Goal: Feedback & Contribution: Contribute content

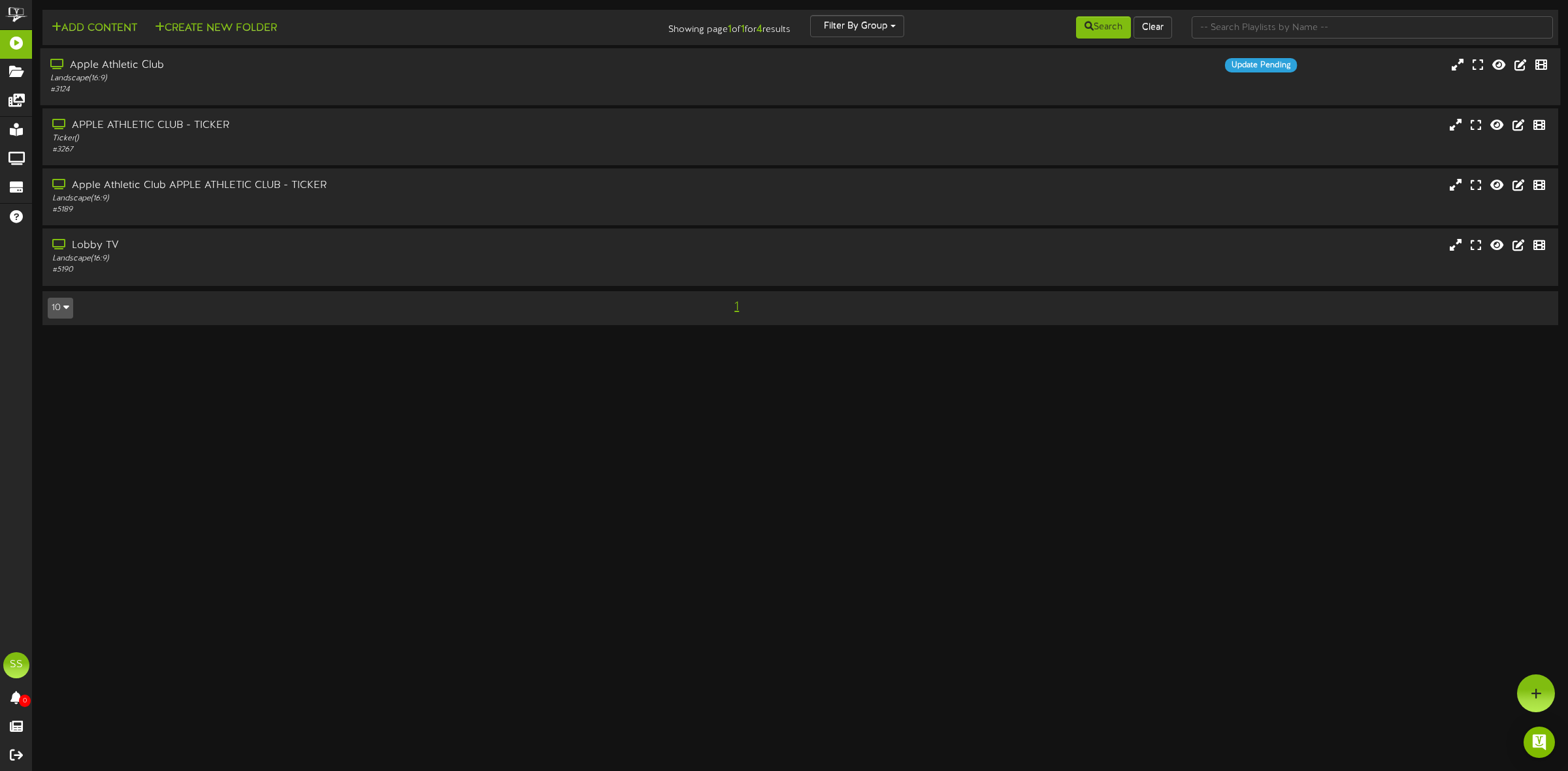
click at [201, 77] on div "Landscape ( 16:9 )" at bounding box center [356, 79] width 614 height 11
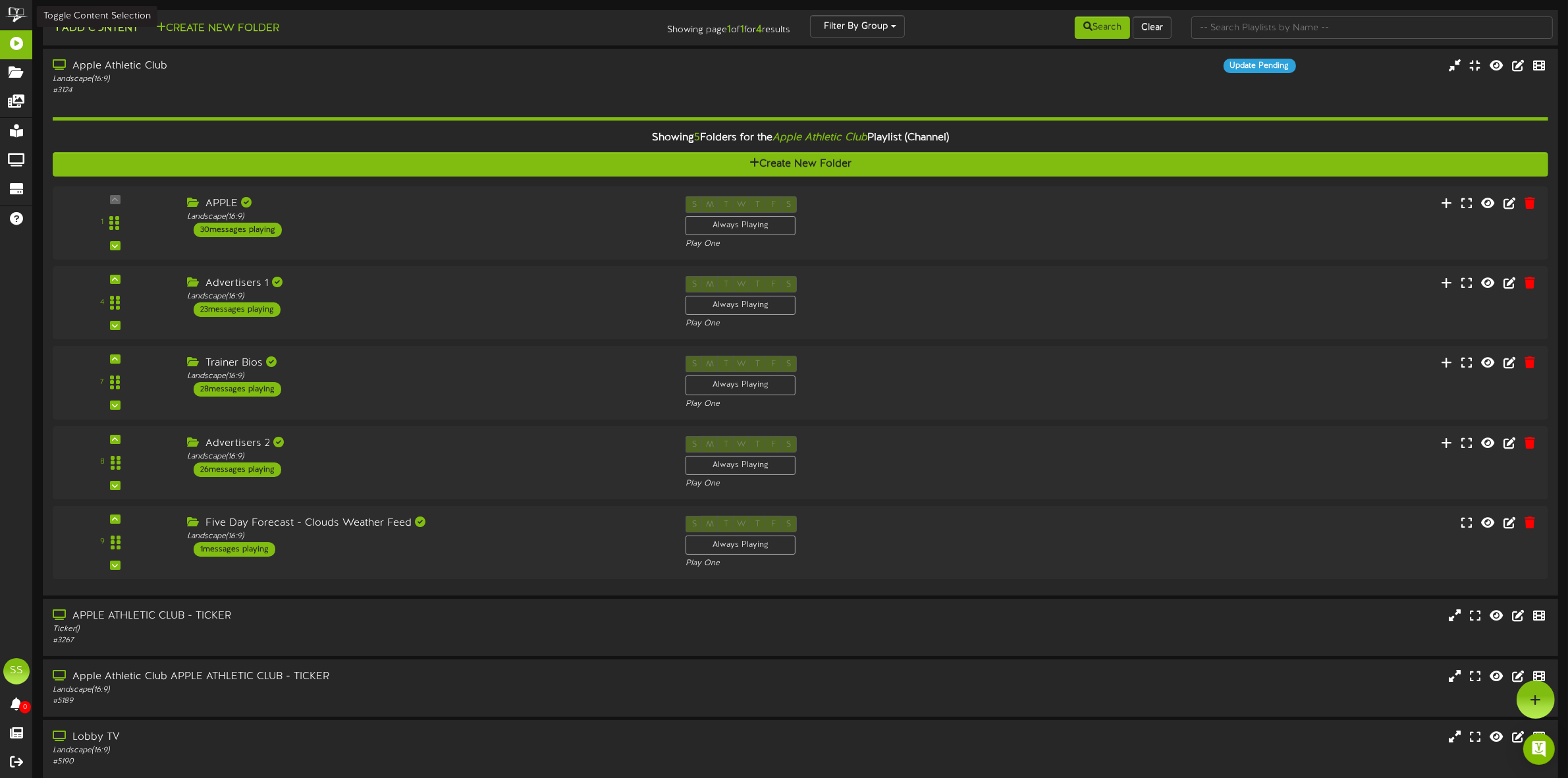
click at [112, 28] on button "Add Content" at bounding box center [95, 28] width 95 height 17
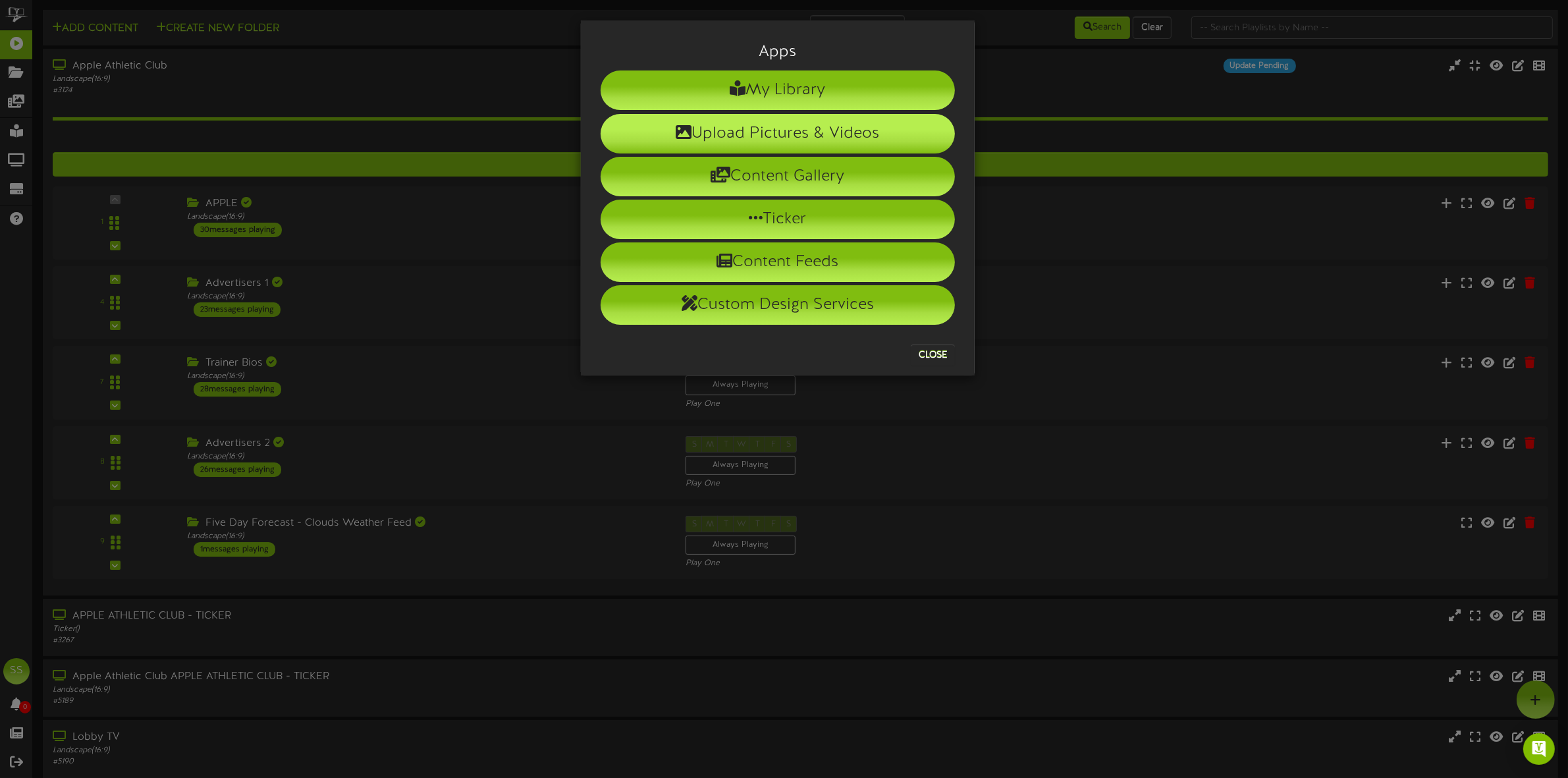
click at [767, 128] on li "Upload Pictures & Videos" at bounding box center [778, 134] width 355 height 39
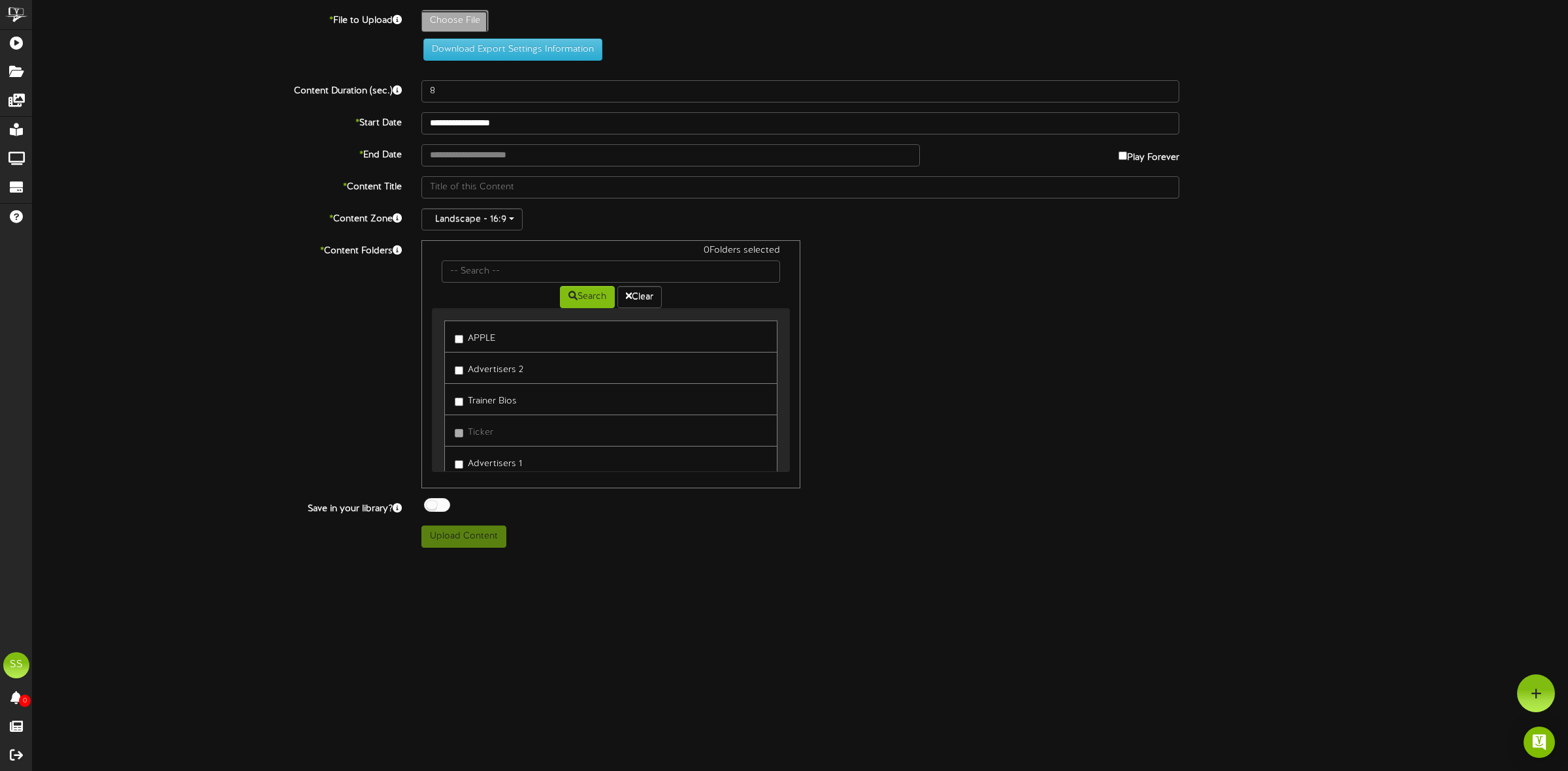
type input "**********"
type input "destinationhealthyskin"
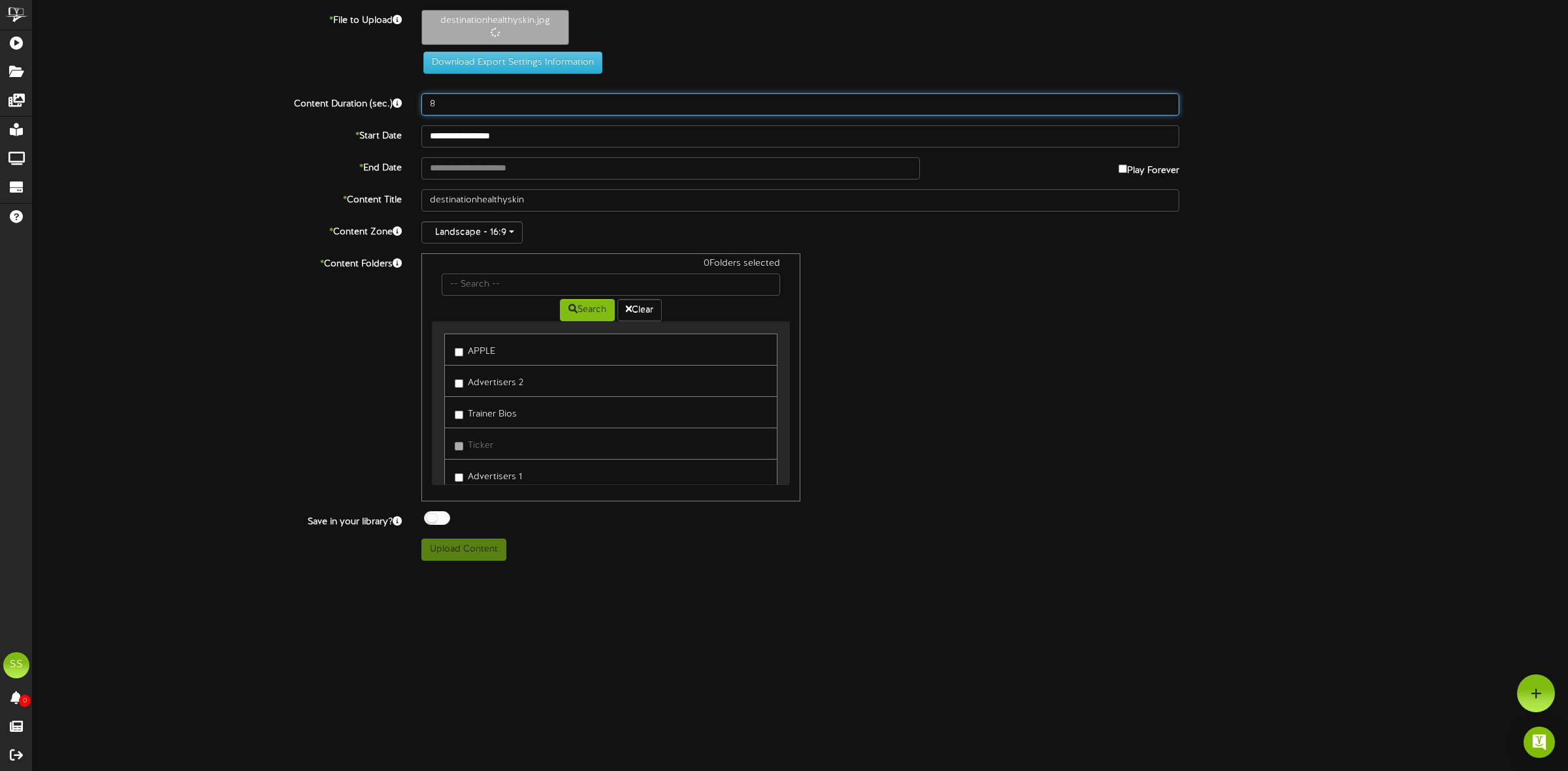
drag, startPoint x: 471, startPoint y: 98, endPoint x: 421, endPoint y: 99, distance: 50.0
click at [421, 99] on input "8" at bounding box center [800, 105] width 757 height 22
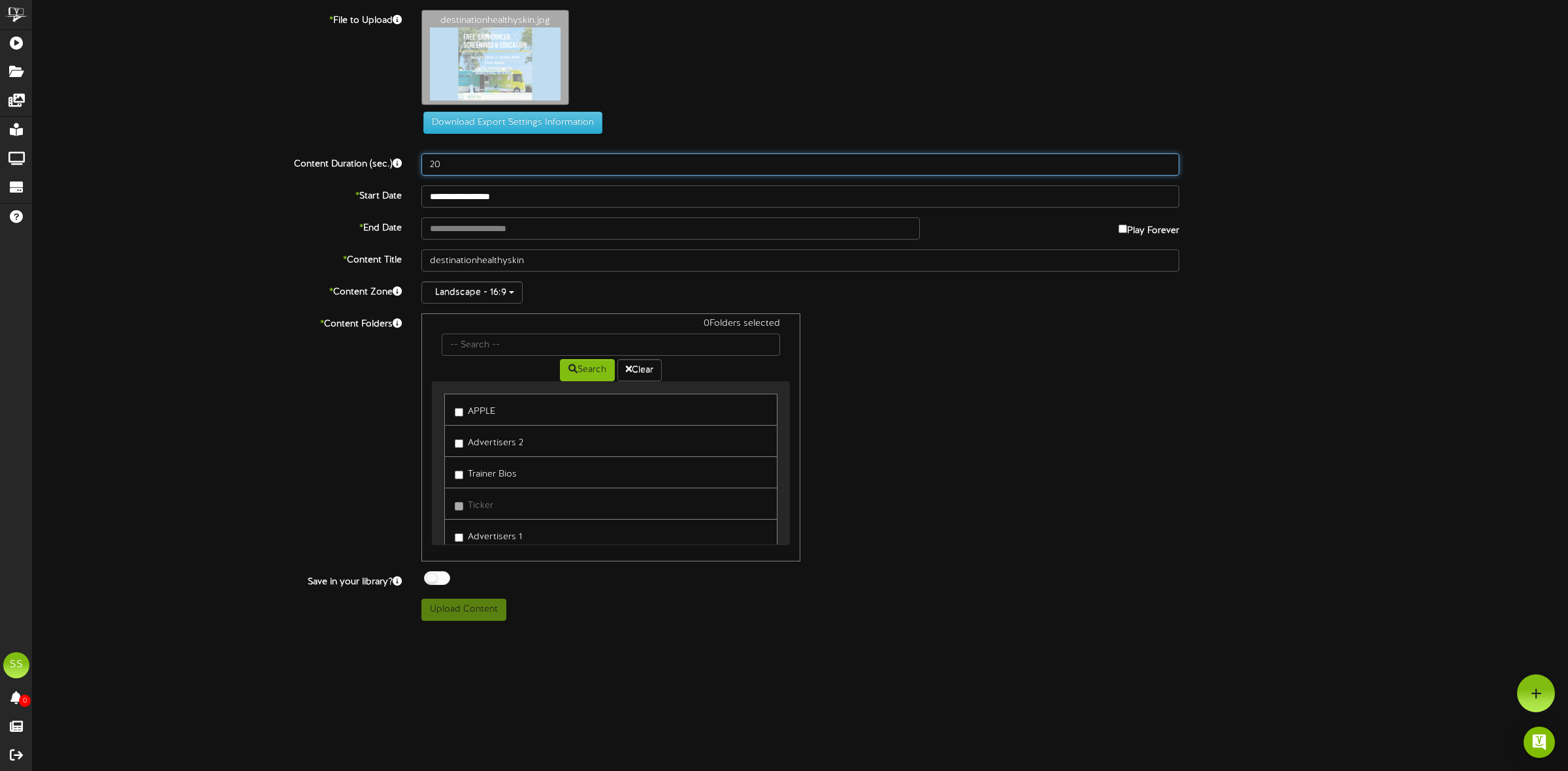
type input "20"
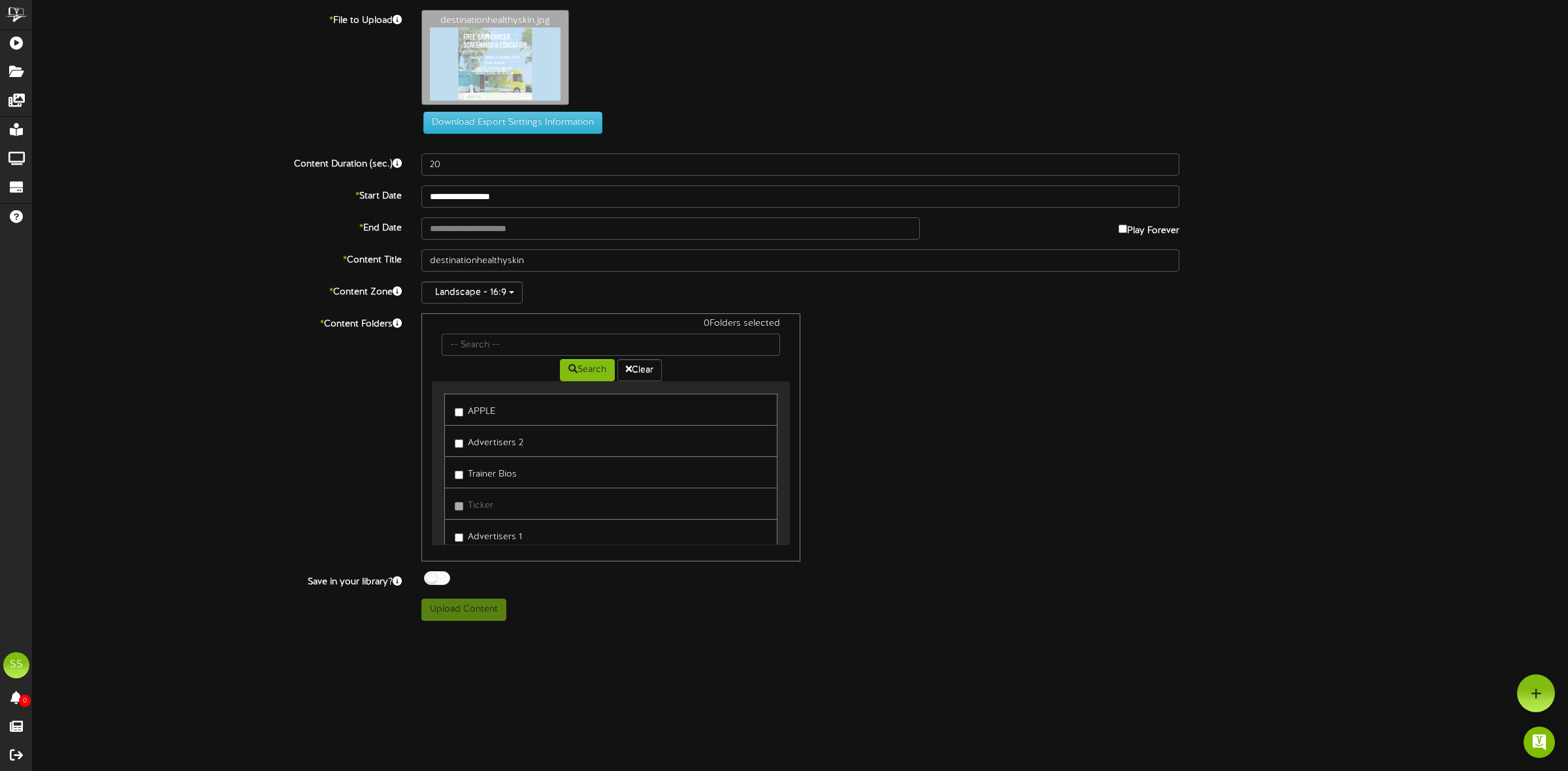
click at [490, 538] on label "Advertisers 1" at bounding box center [489, 535] width 67 height 18
click at [439, 581] on div at bounding box center [436, 578] width 26 height 14
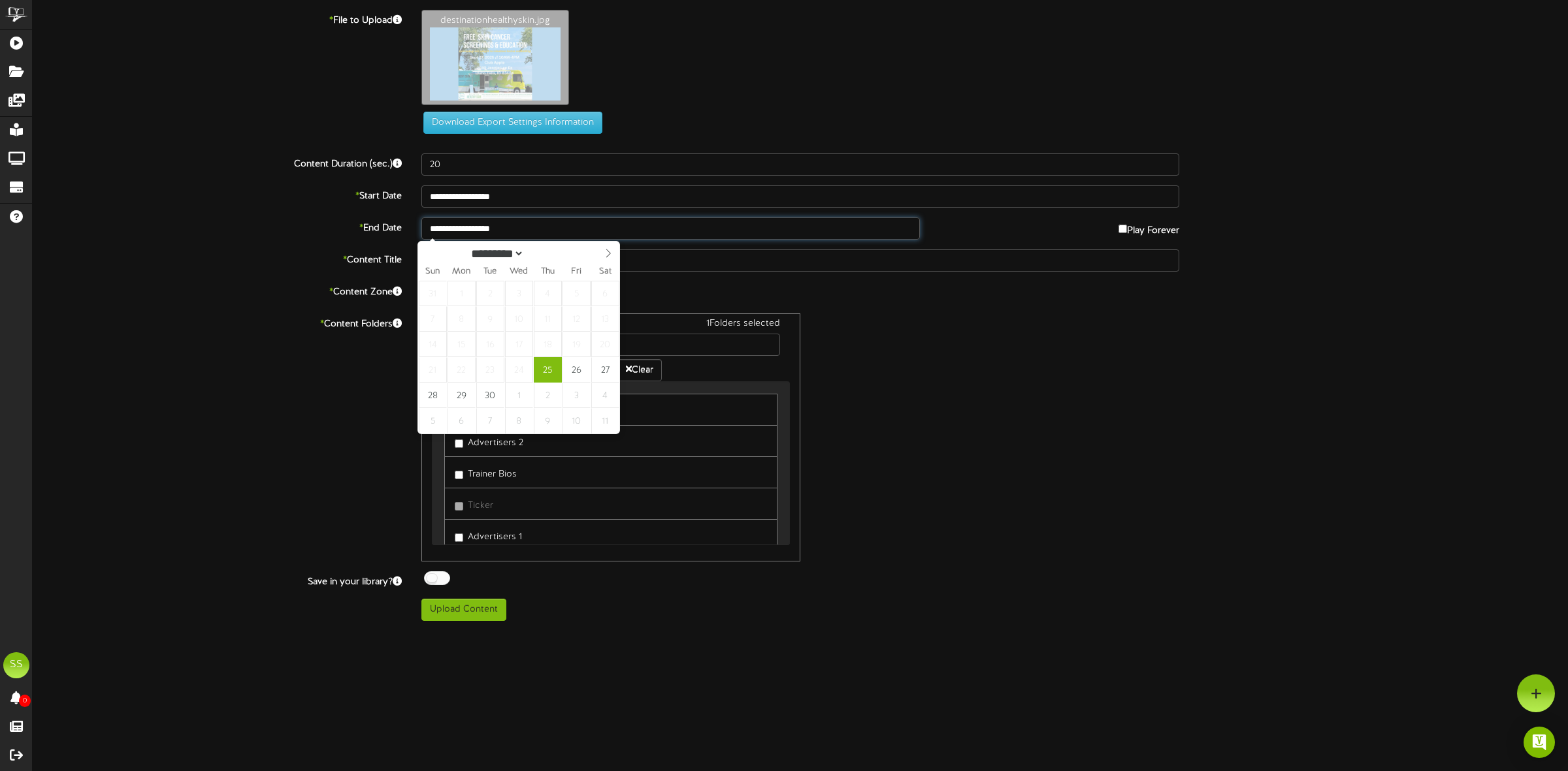
click at [521, 227] on input "**********" at bounding box center [671, 228] width 499 height 22
type input "**********"
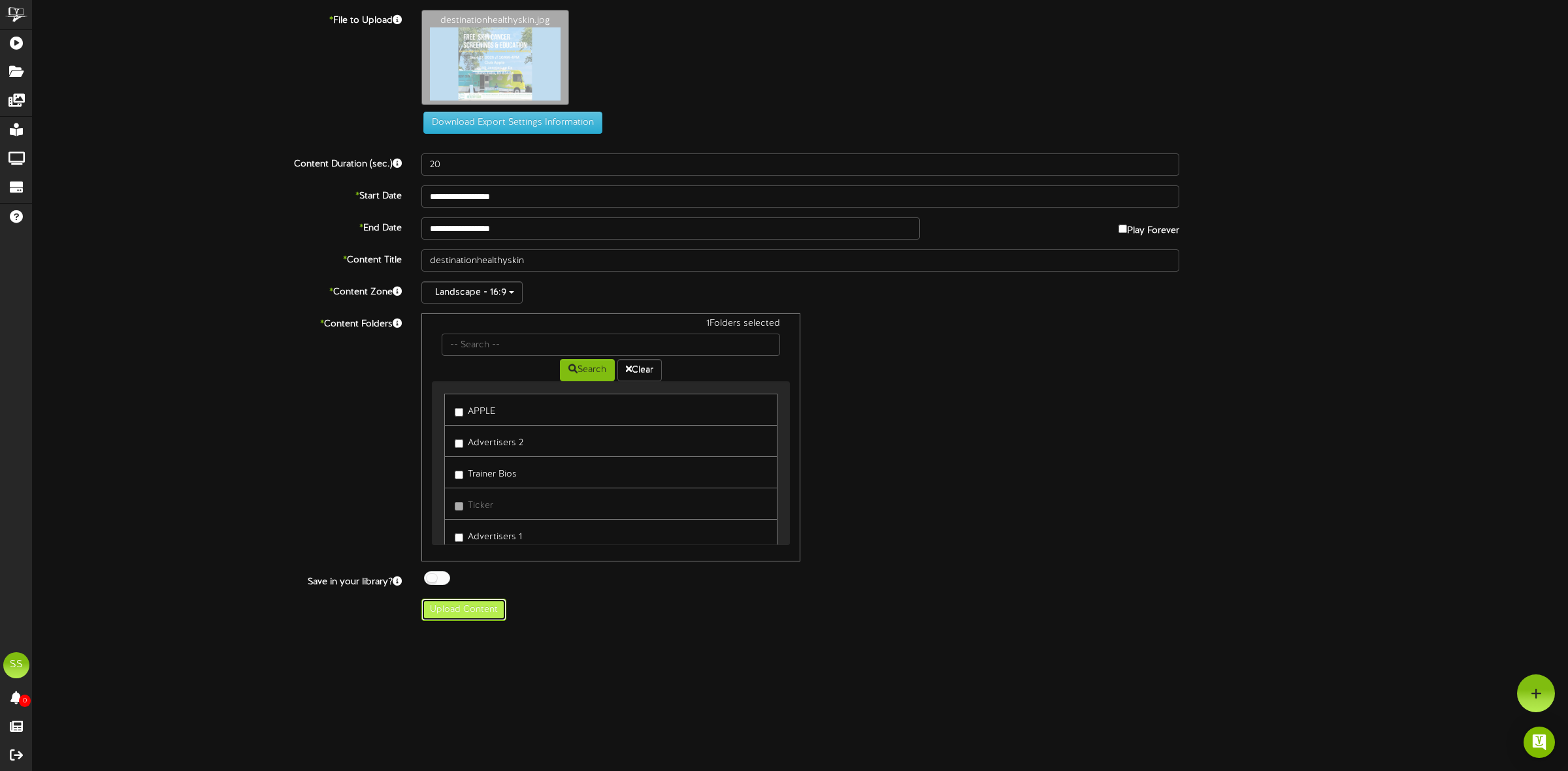
click at [445, 616] on button "Upload Content" at bounding box center [464, 609] width 85 height 22
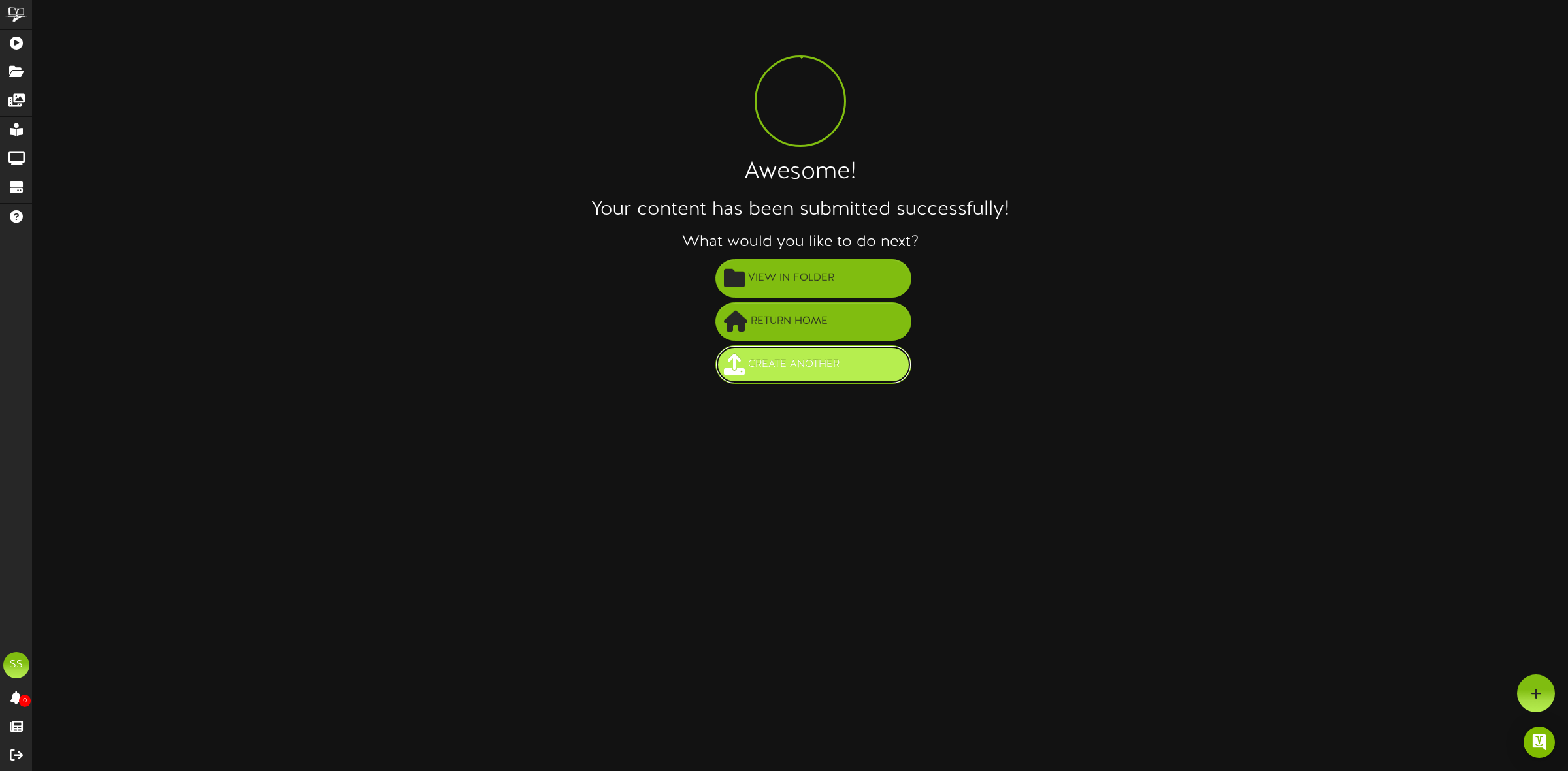
click at [779, 372] on span "Create Another" at bounding box center [793, 365] width 98 height 22
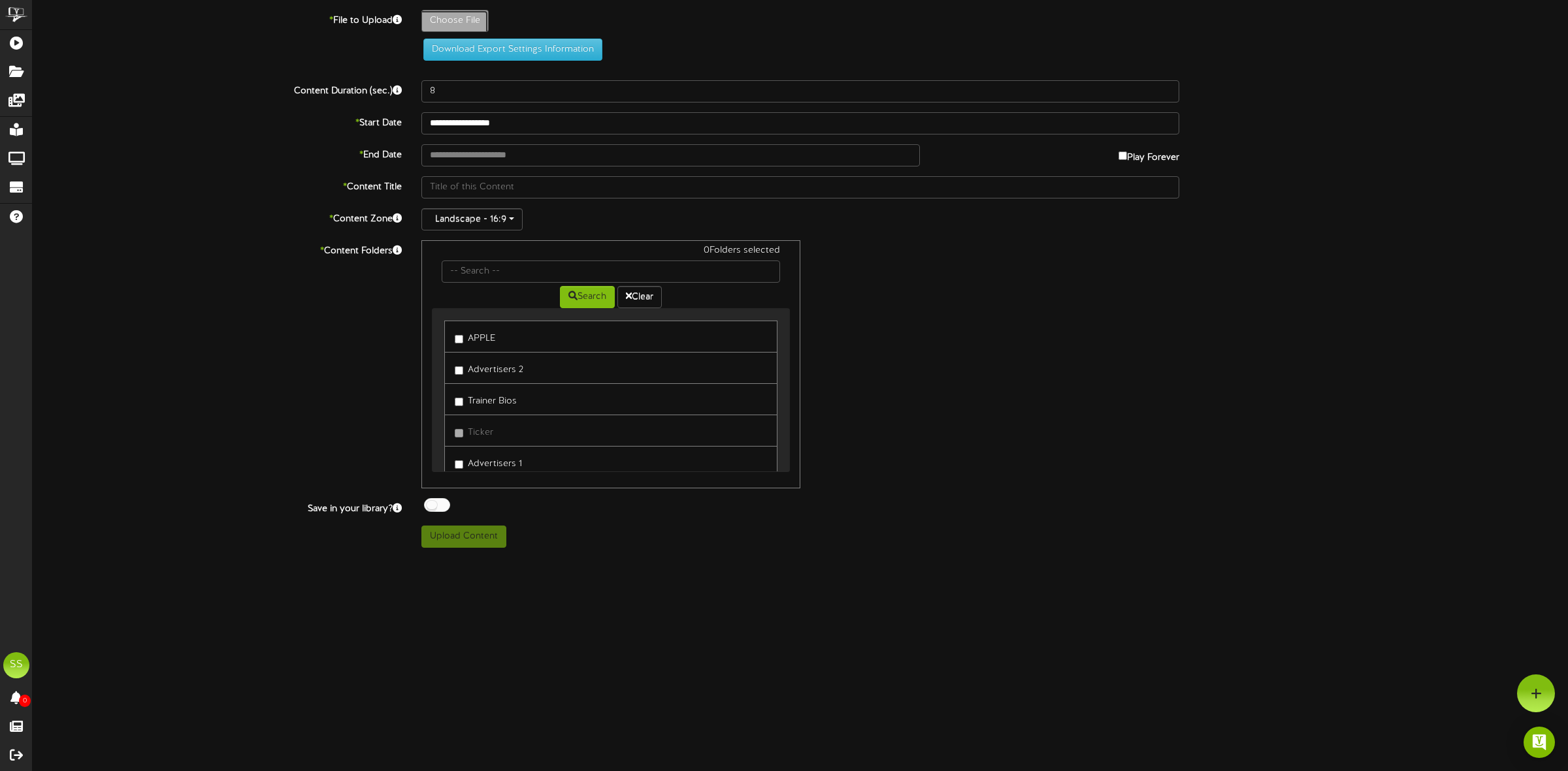
type input "**********"
type input "destinationhealthyskin"
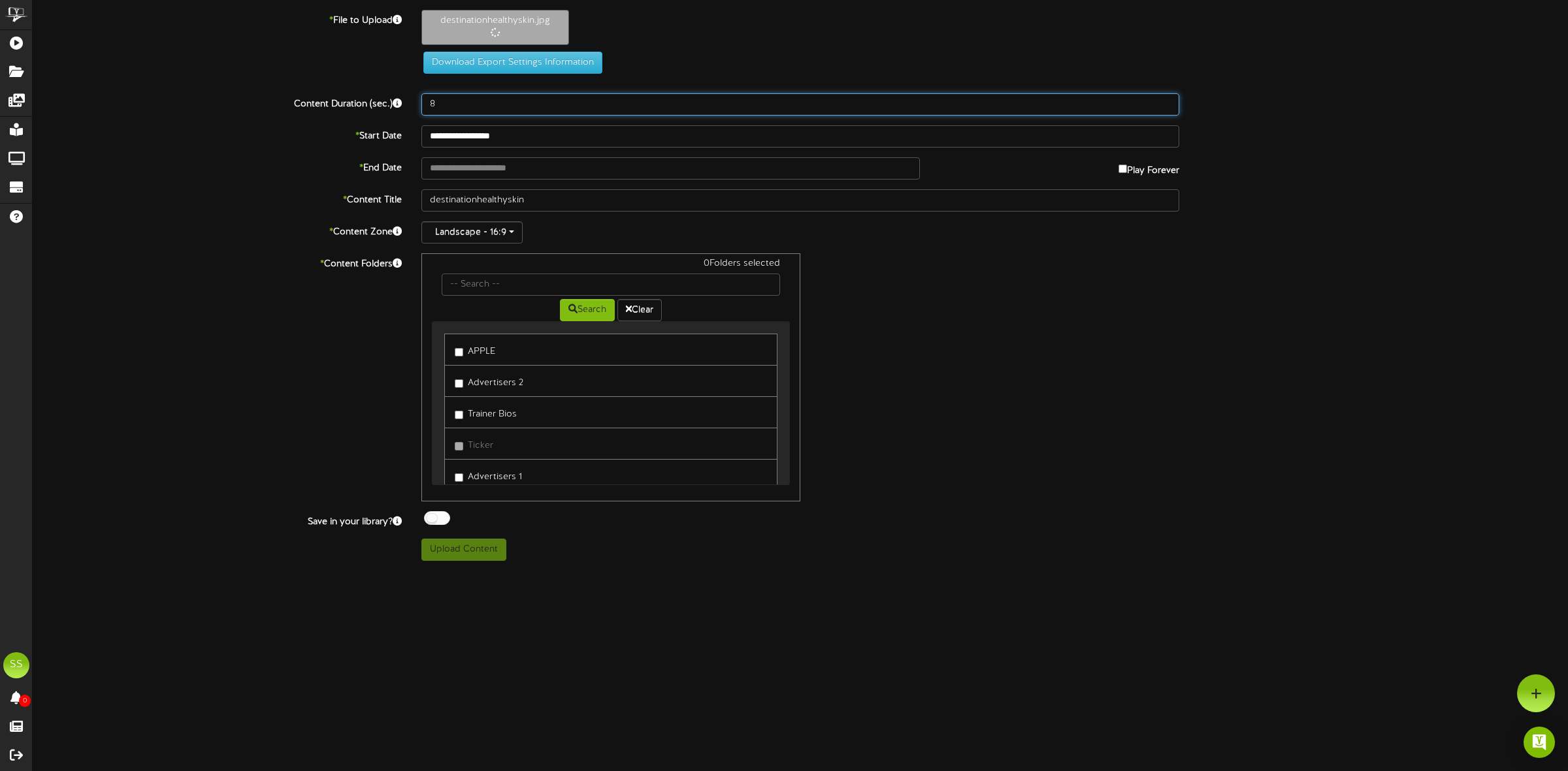
drag, startPoint x: 457, startPoint y: 109, endPoint x: 408, endPoint y: 105, distance: 49.2
click at [409, 105] on div "Content Duration (sec.) 8" at bounding box center [800, 105] width 1555 height 22
type input "20"
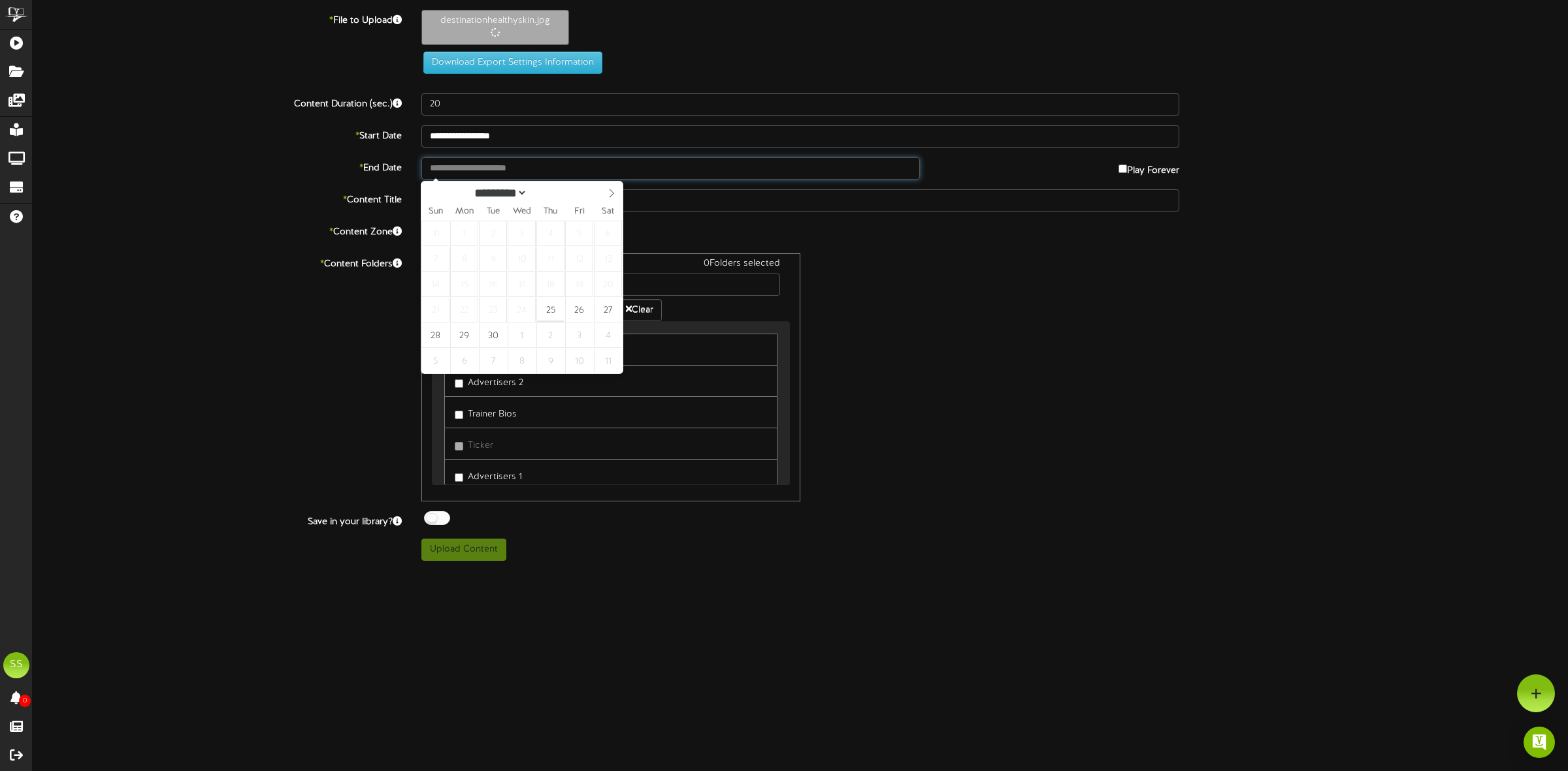
click at [452, 170] on input "text" at bounding box center [671, 168] width 499 height 22
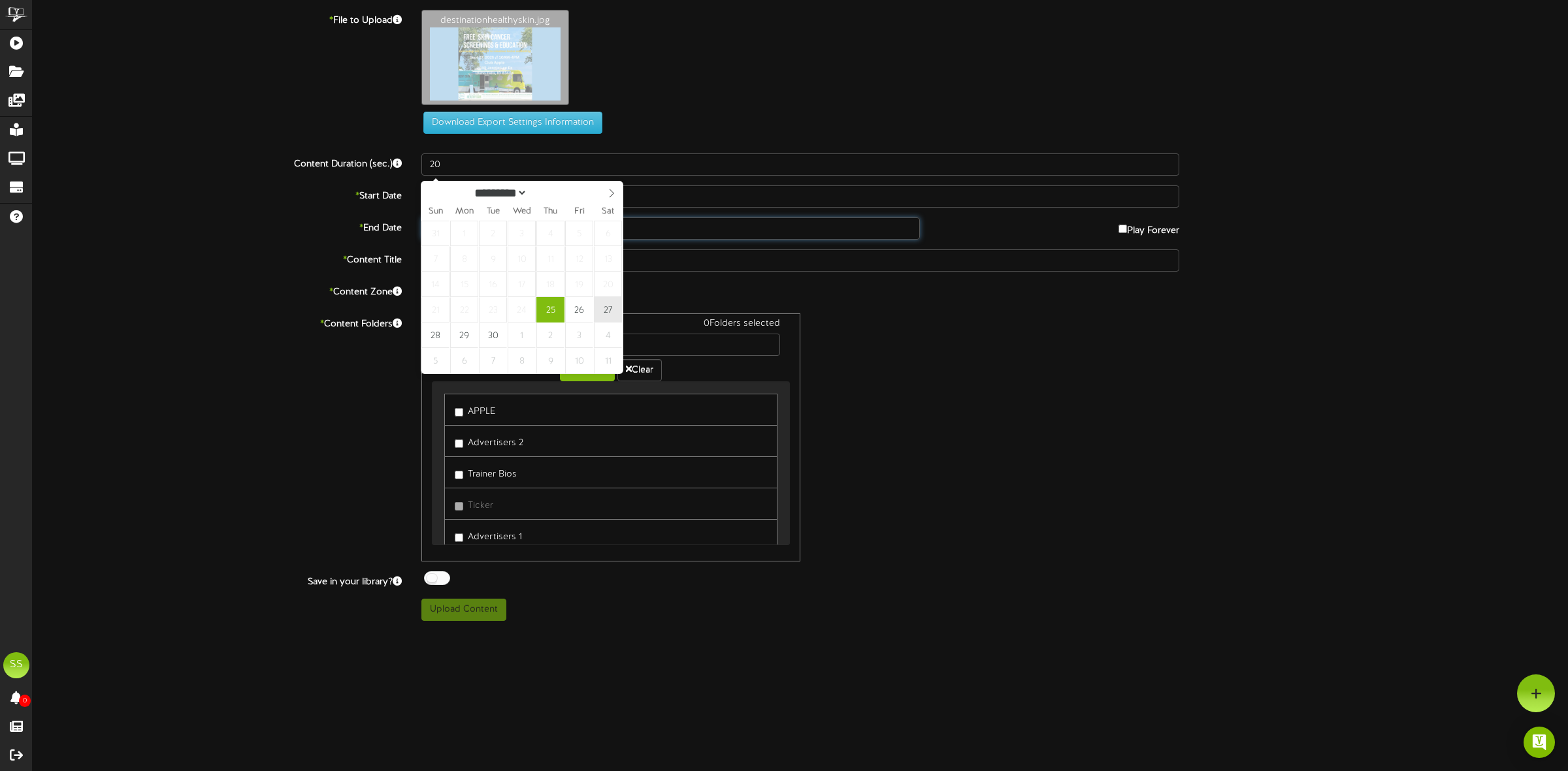
type input "**********"
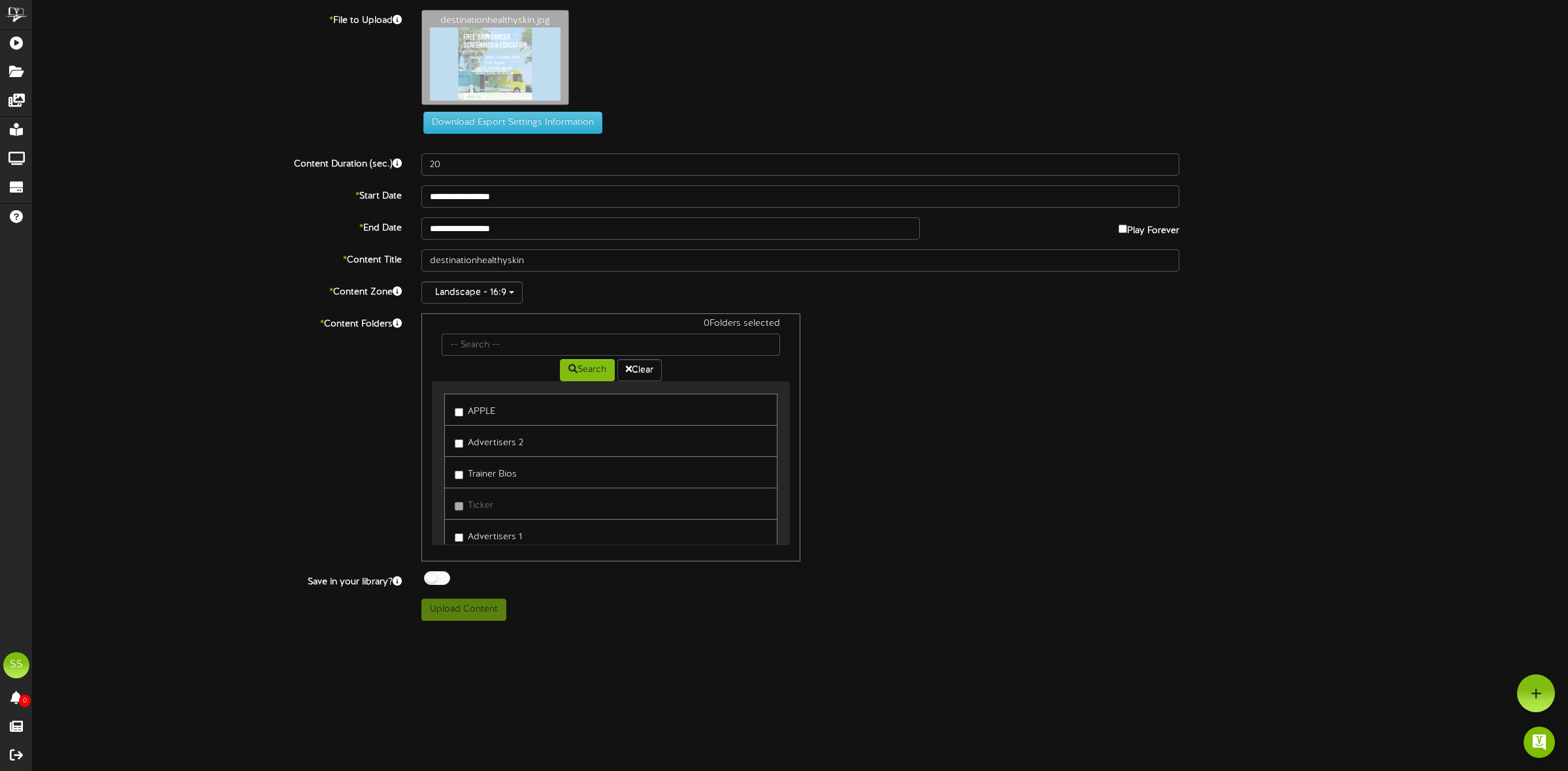
click at [485, 541] on label "Advertisers 1" at bounding box center [489, 535] width 67 height 18
click at [439, 580] on div at bounding box center [436, 578] width 26 height 14
click at [471, 614] on button "Upload Content" at bounding box center [464, 609] width 85 height 22
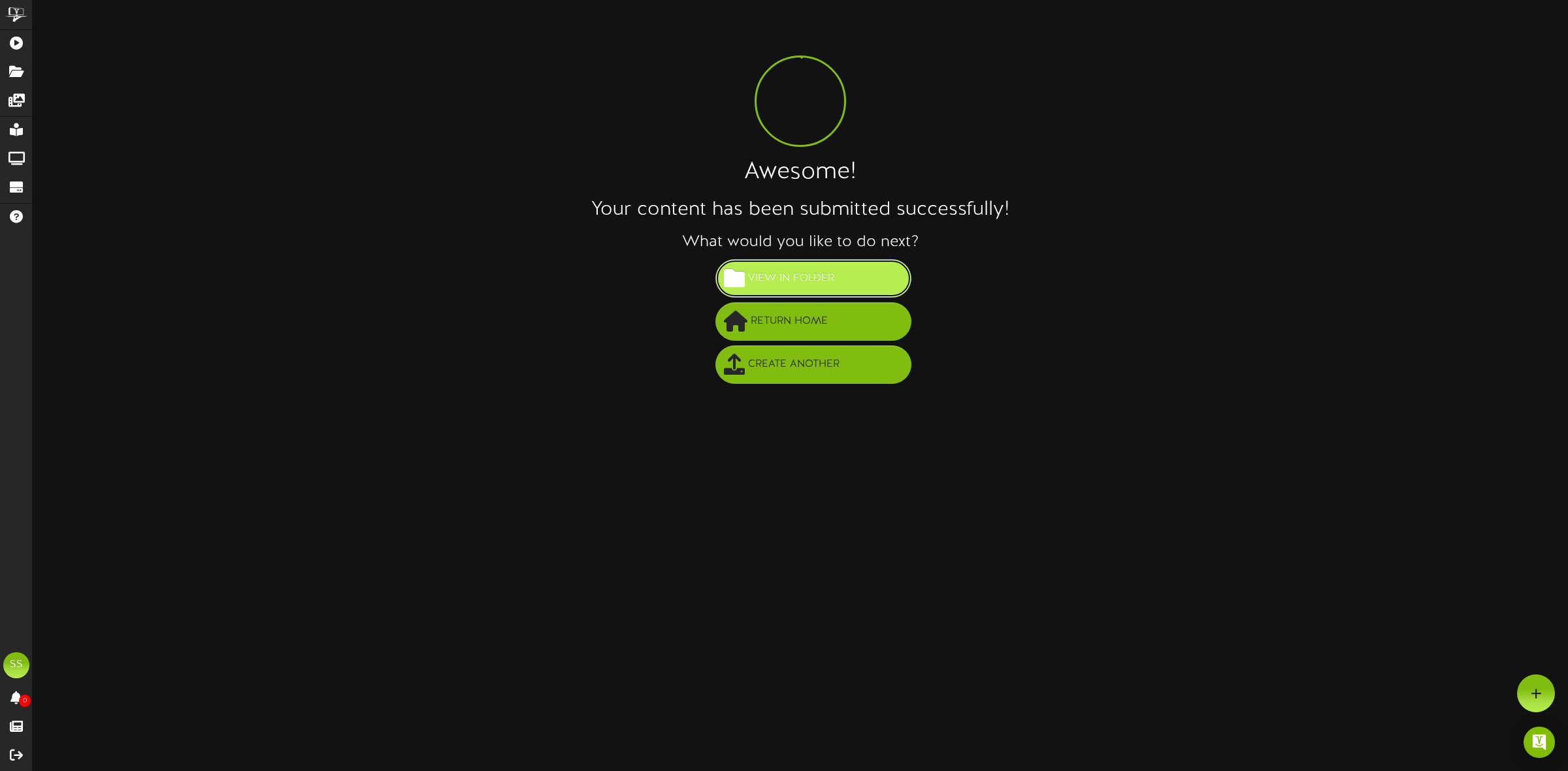
click at [798, 285] on span "View in Folder" at bounding box center [791, 279] width 93 height 22
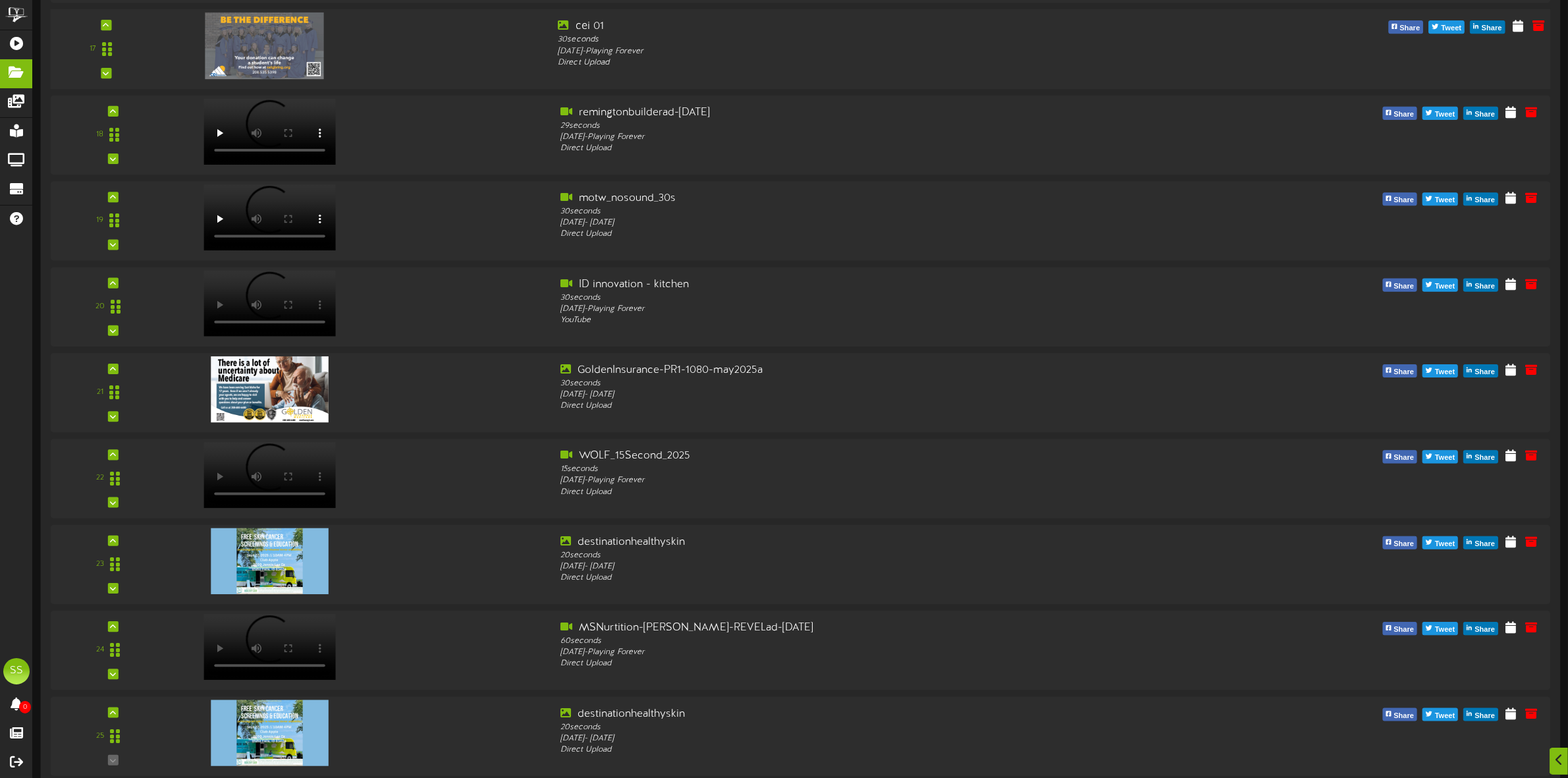
scroll to position [1580, 0]
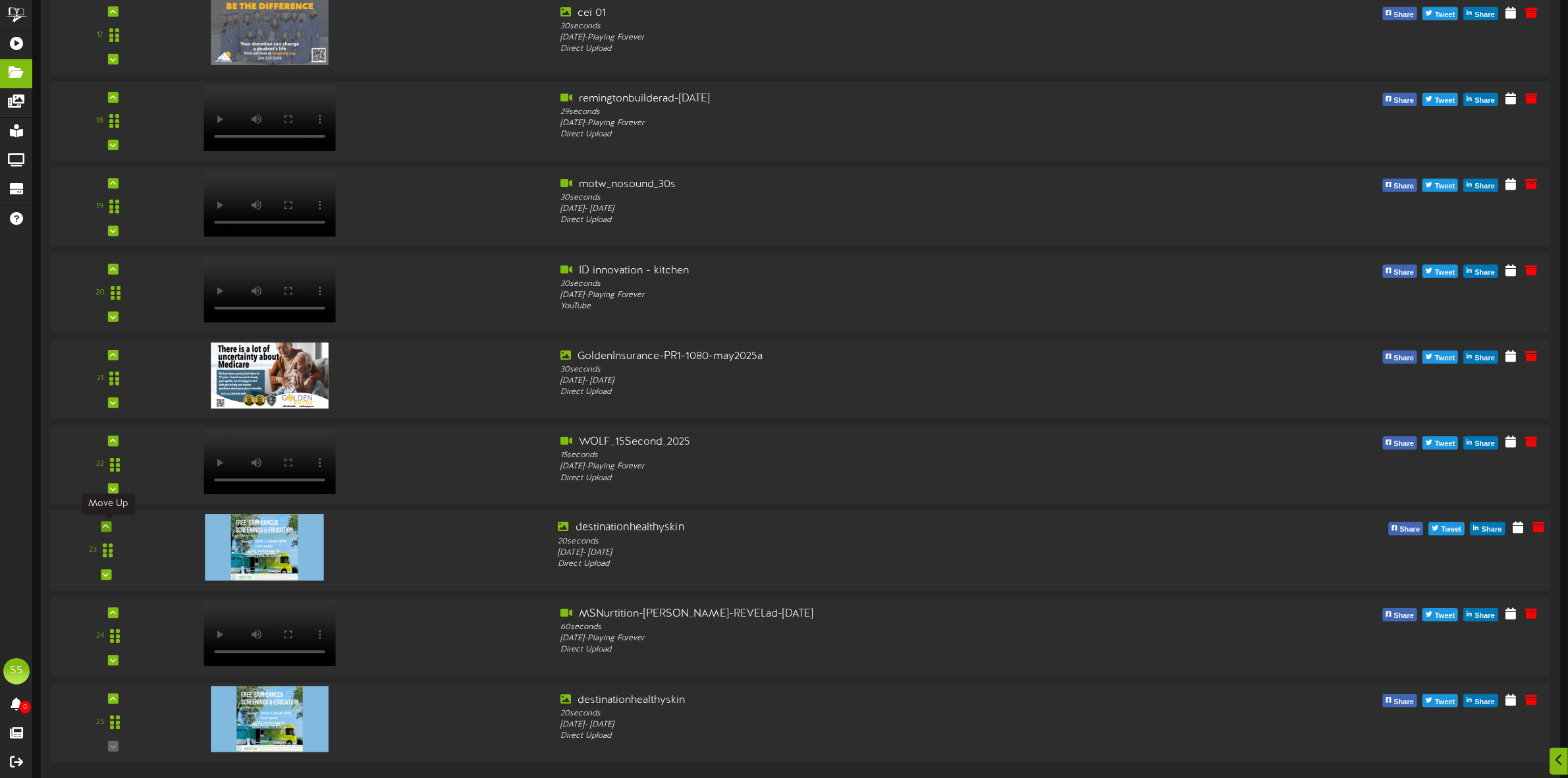
click at [107, 525] on icon at bounding box center [106, 527] width 6 height 6
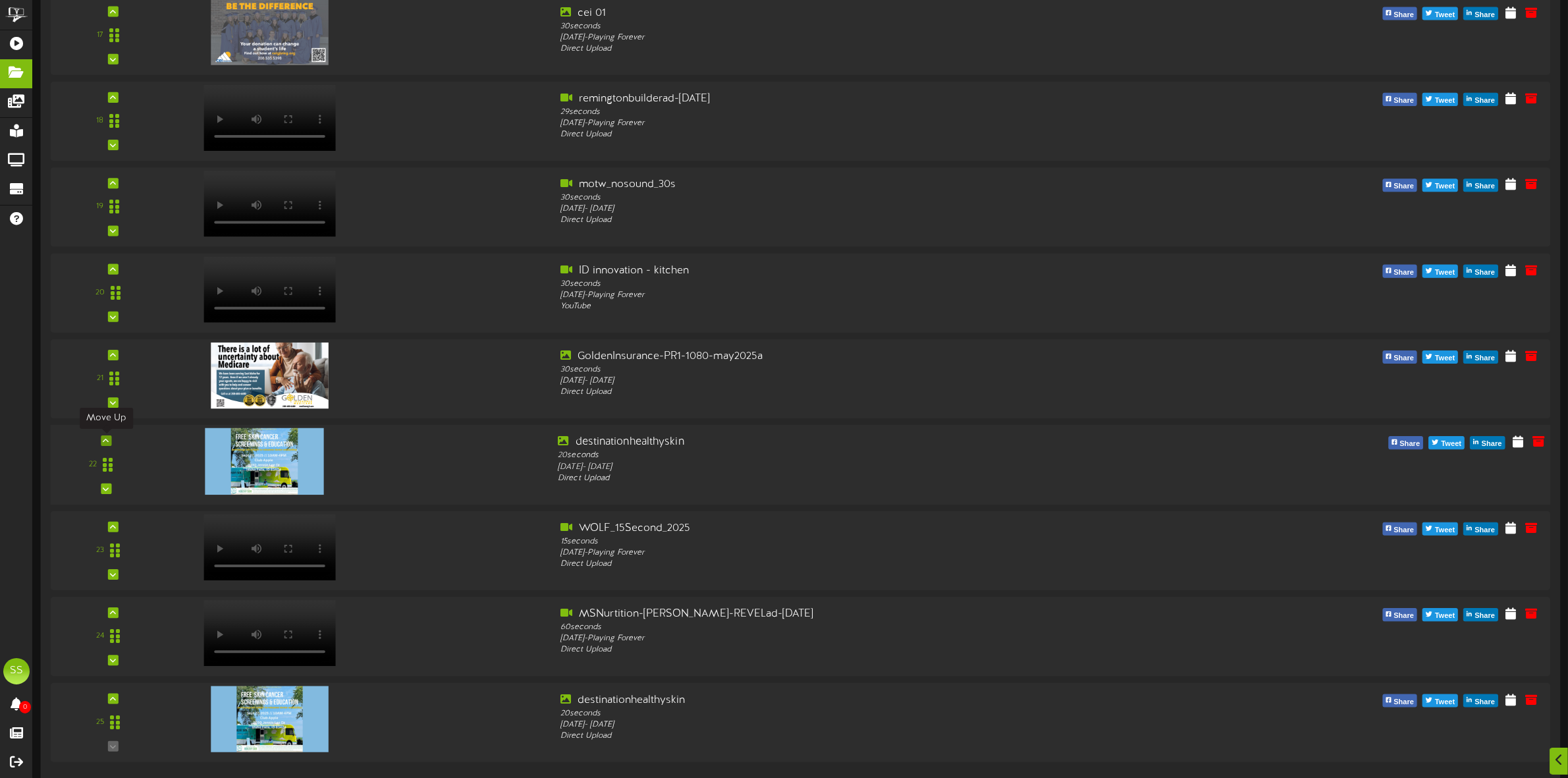
click at [109, 439] on icon at bounding box center [106, 441] width 6 height 6
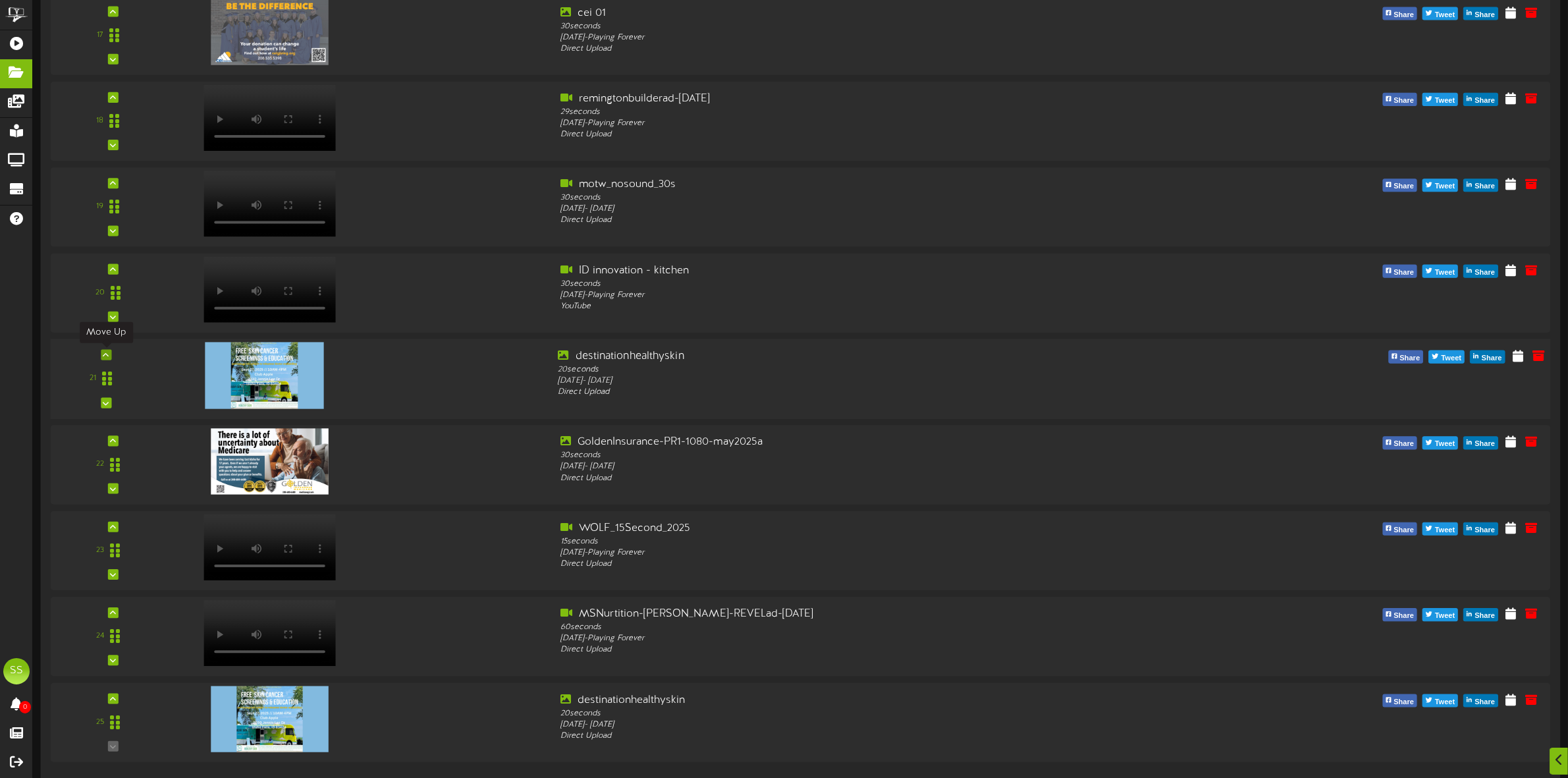
click at [107, 354] on icon at bounding box center [106, 355] width 6 height 6
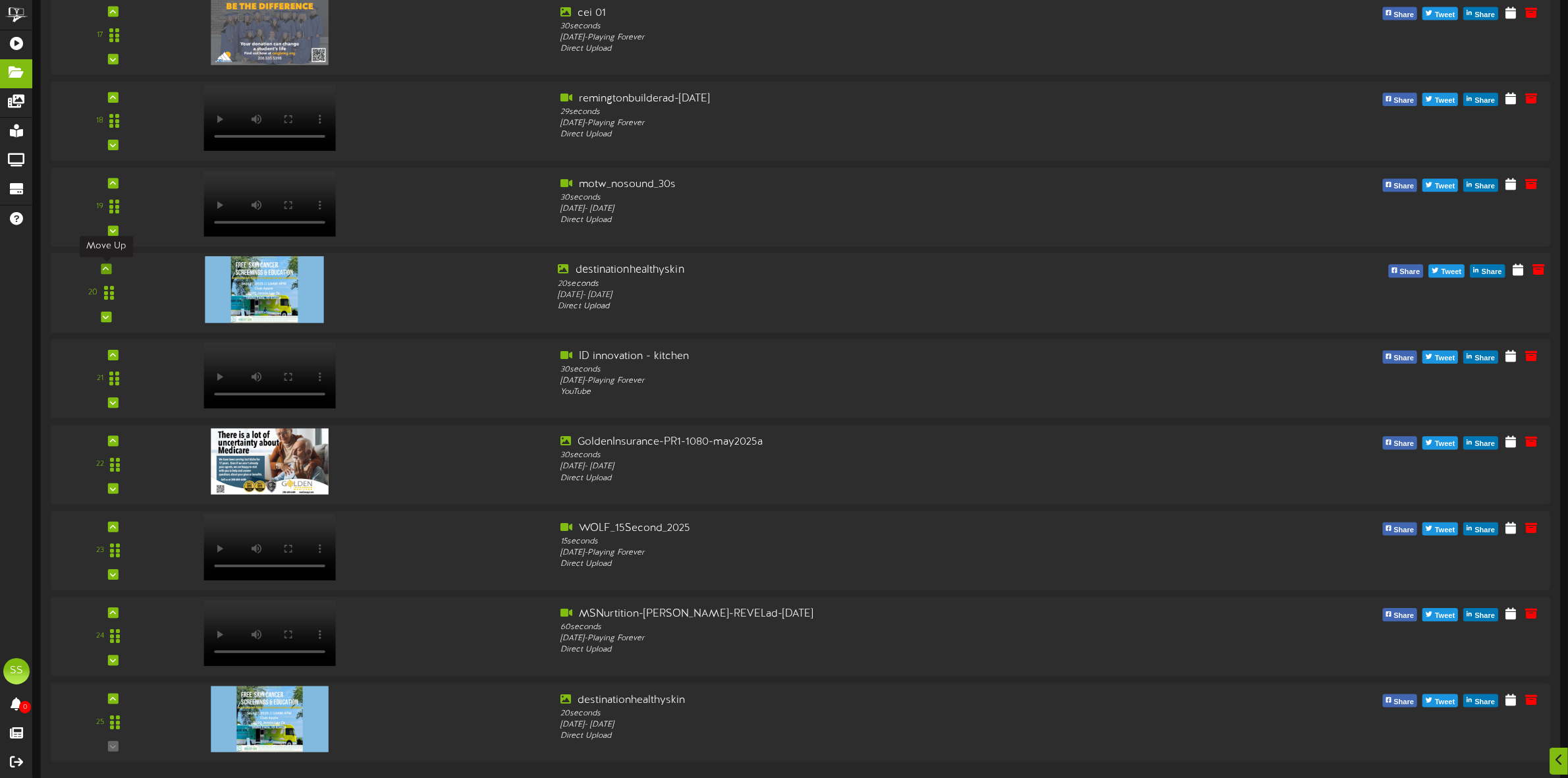
click at [106, 266] on icon at bounding box center [106, 269] width 6 height 6
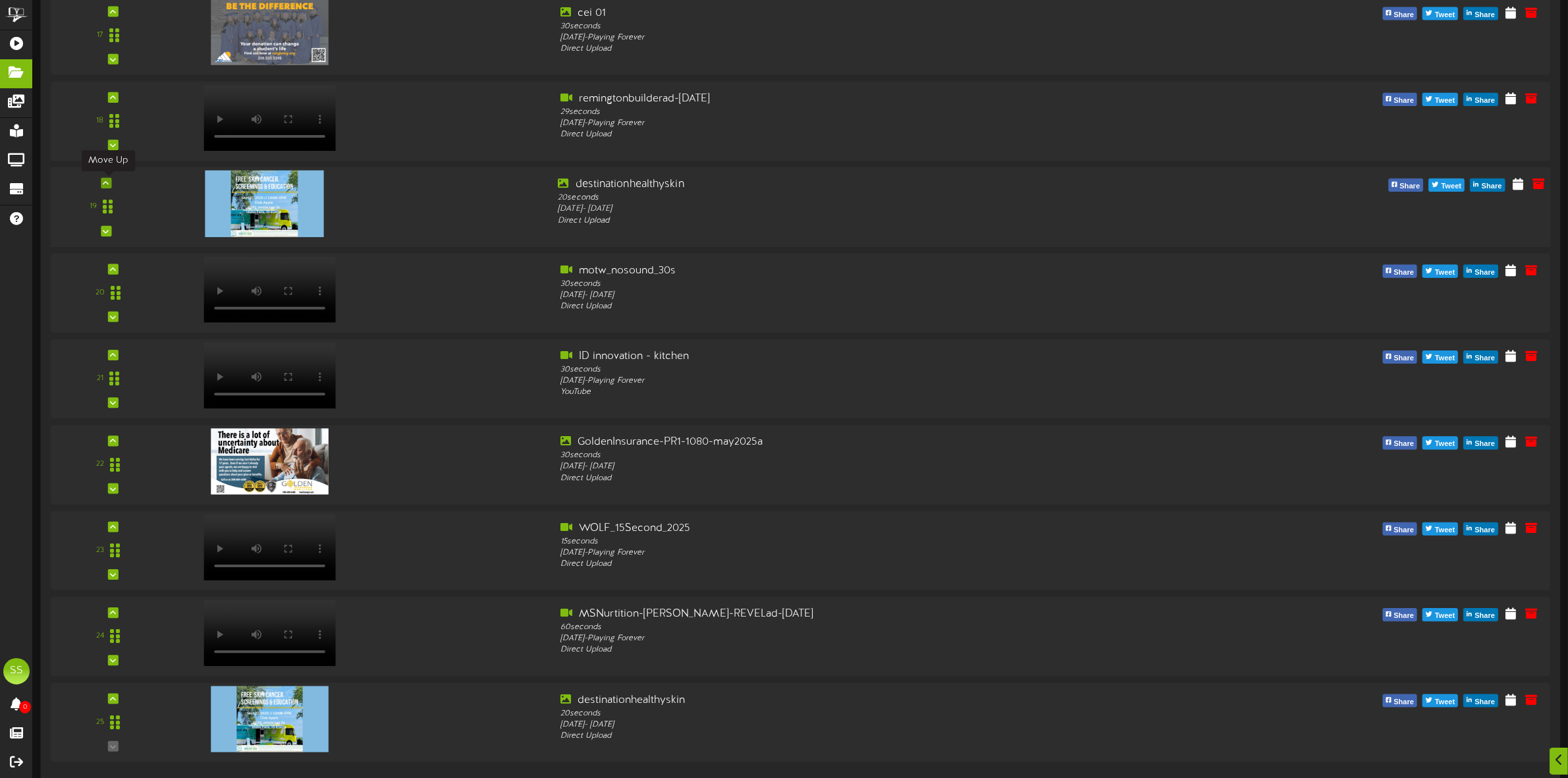
click at [103, 183] on icon at bounding box center [106, 183] width 6 height 6
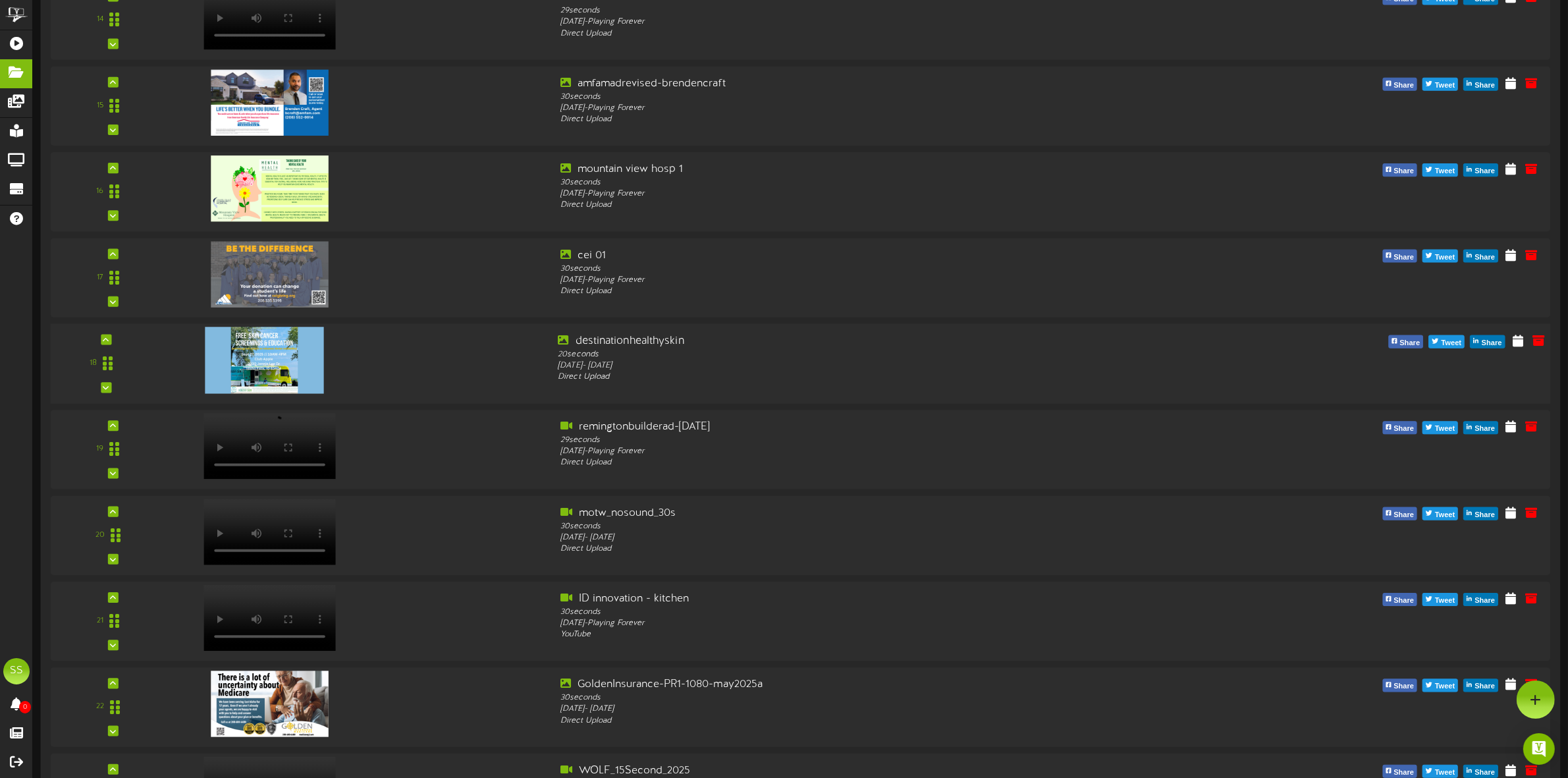
scroll to position [1333, 0]
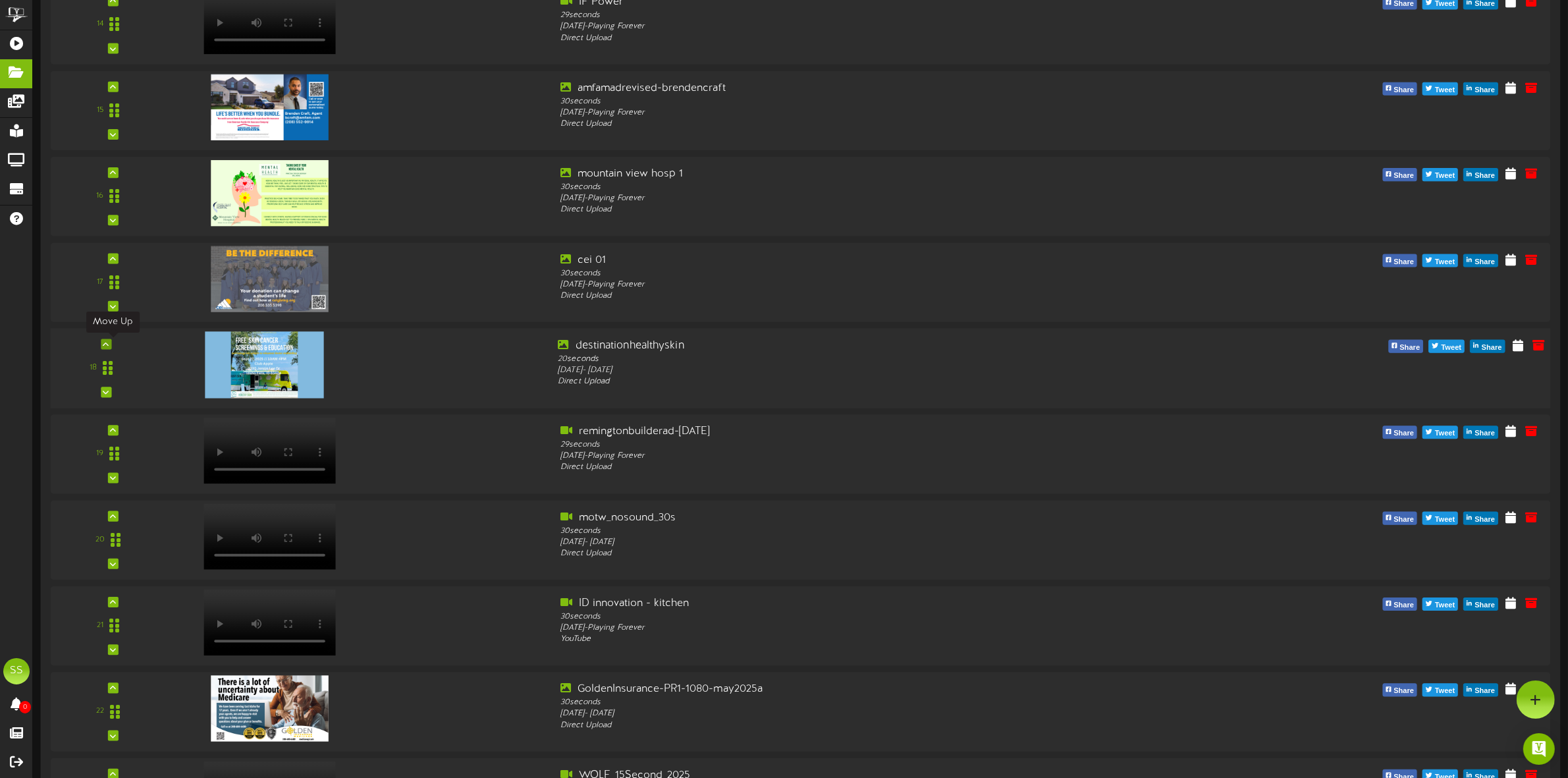
click at [107, 343] on icon at bounding box center [106, 344] width 6 height 6
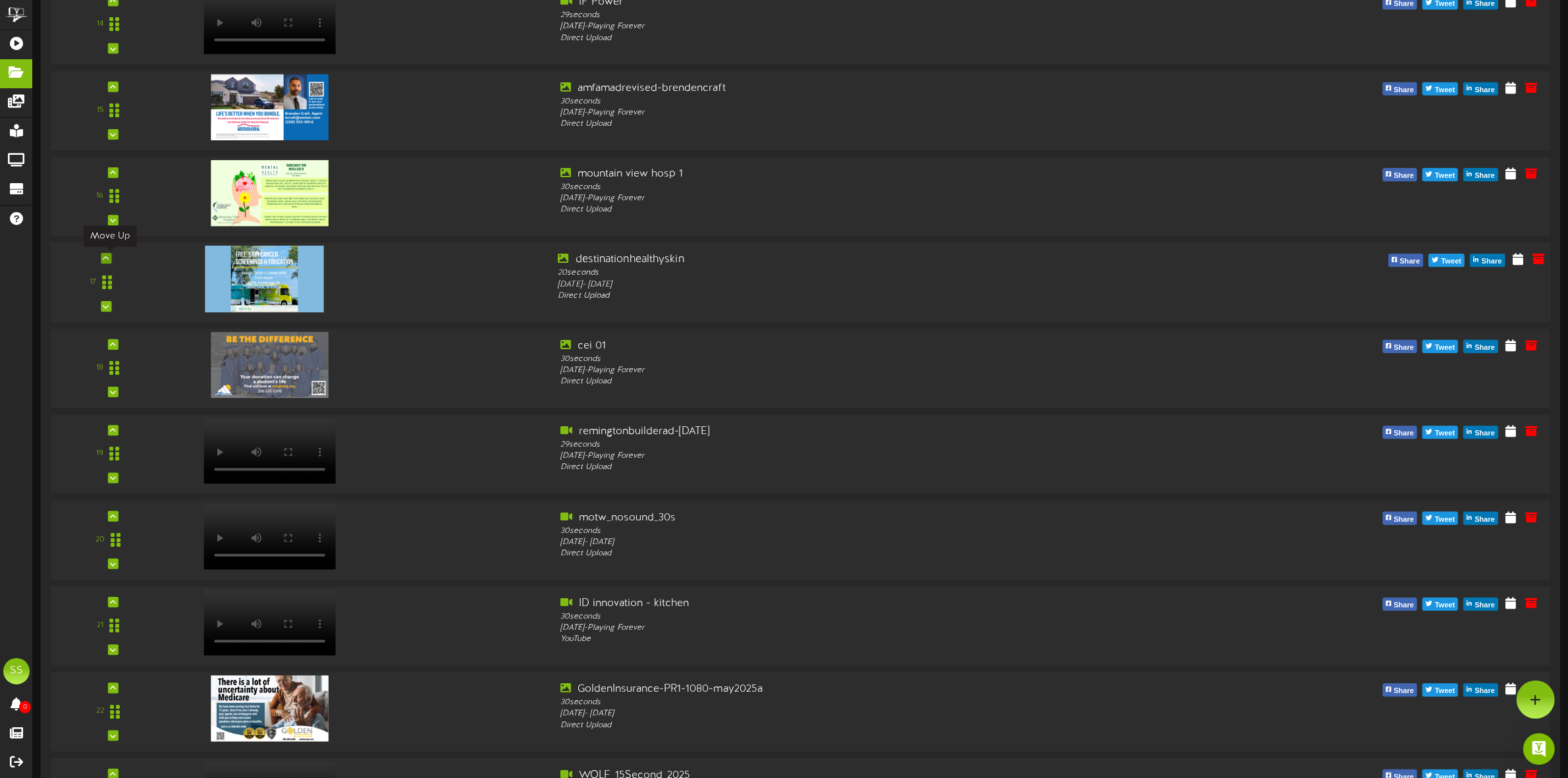
click at [107, 261] on icon at bounding box center [106, 258] width 6 height 6
